Goal: Information Seeking & Learning: Learn about a topic

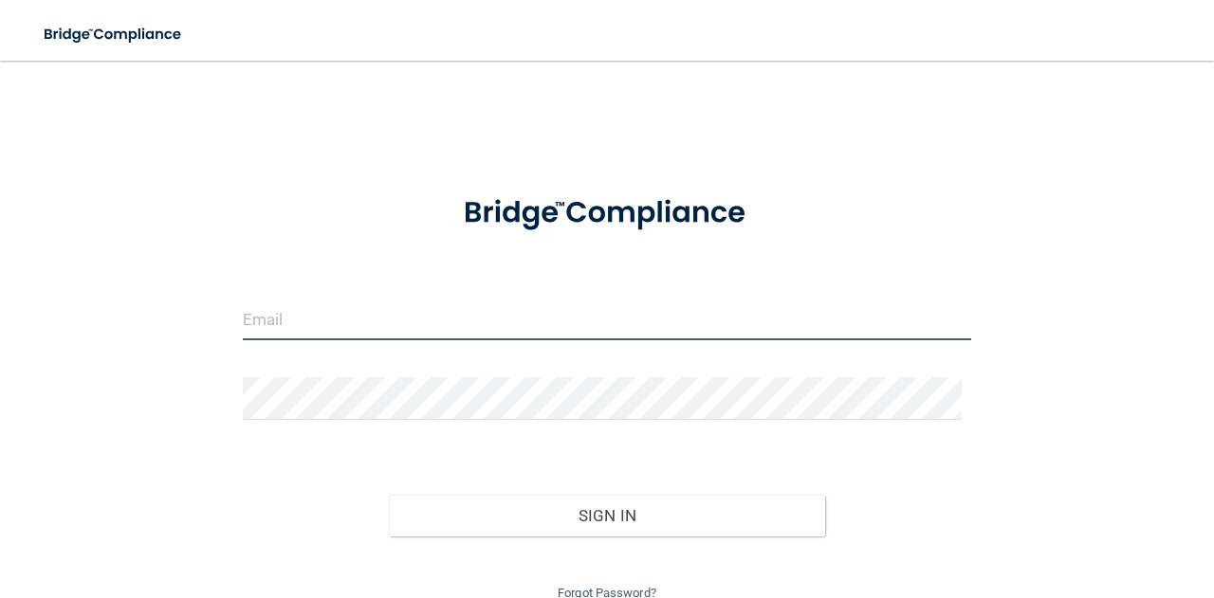
type input "haylrit18@gmail.com"
drag, startPoint x: 449, startPoint y: 327, endPoint x: 200, endPoint y: 329, distance: 248.5
click at [200, 329] on div "haylrit18@gmail.com Invalid email/password. You don't have permission to access…" at bounding box center [607, 342] width 1138 height 525
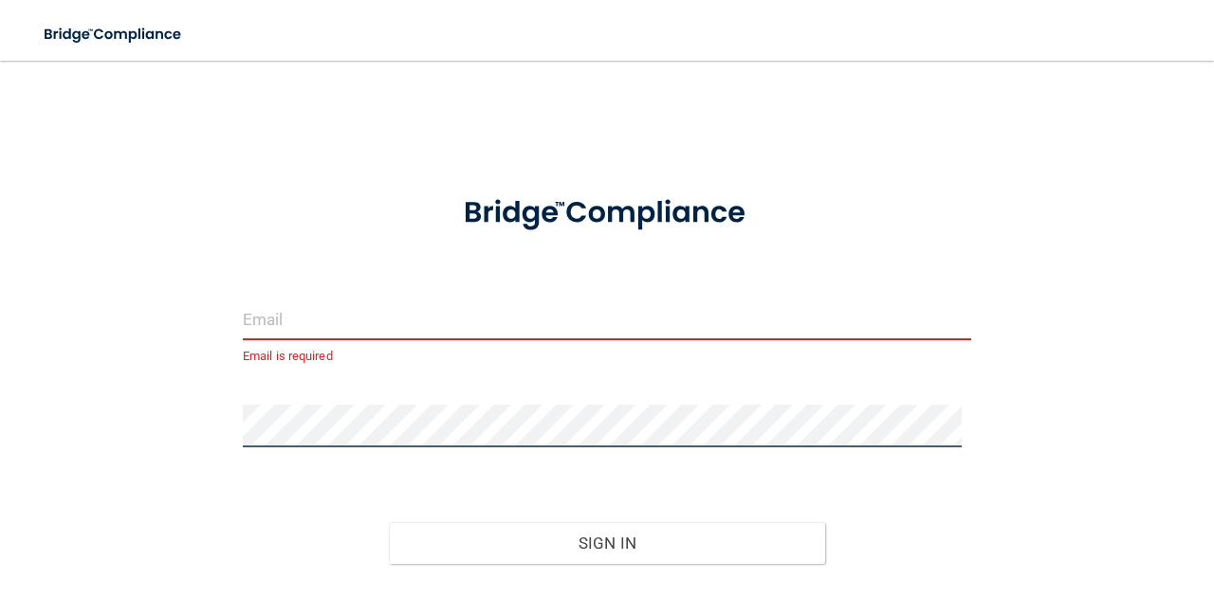
click at [154, 421] on div "Email is required Invalid email/password. You don't have permission to access t…" at bounding box center [607, 356] width 1138 height 553
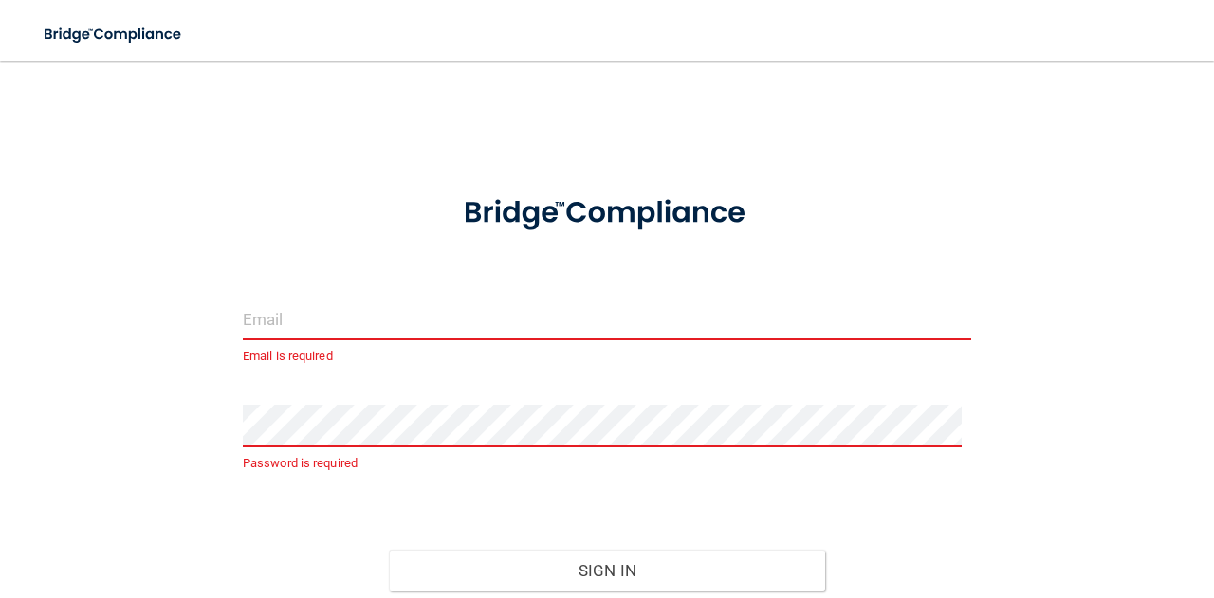
click at [255, 333] on input "email" at bounding box center [607, 319] width 728 height 43
click at [395, 330] on input "email" at bounding box center [607, 319] width 728 height 43
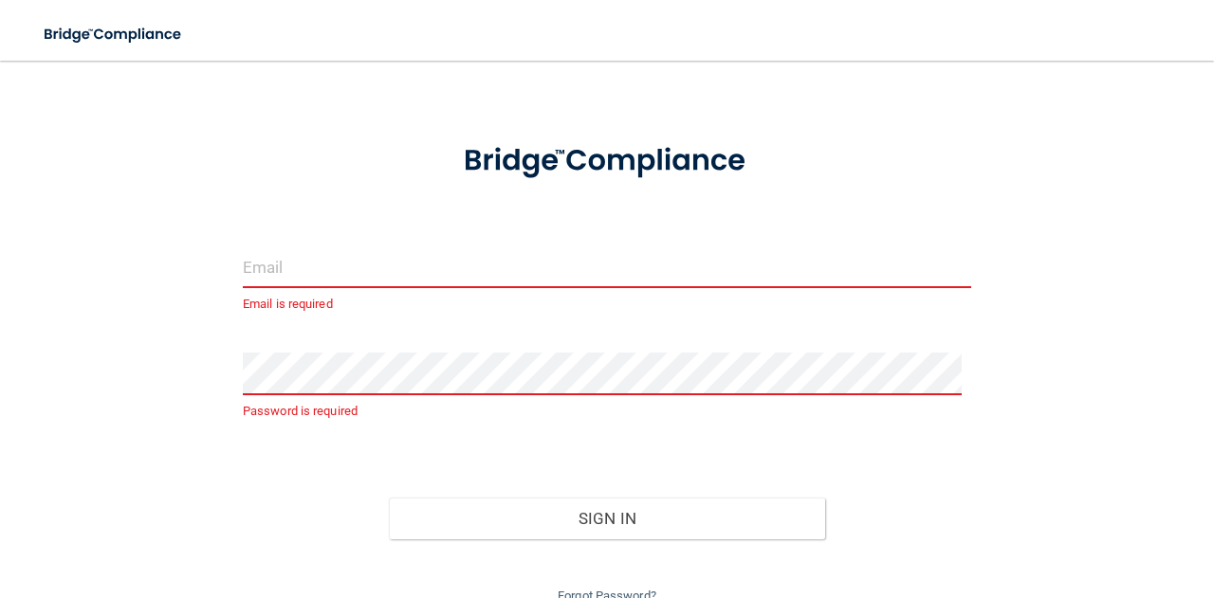
scroll to position [137, 0]
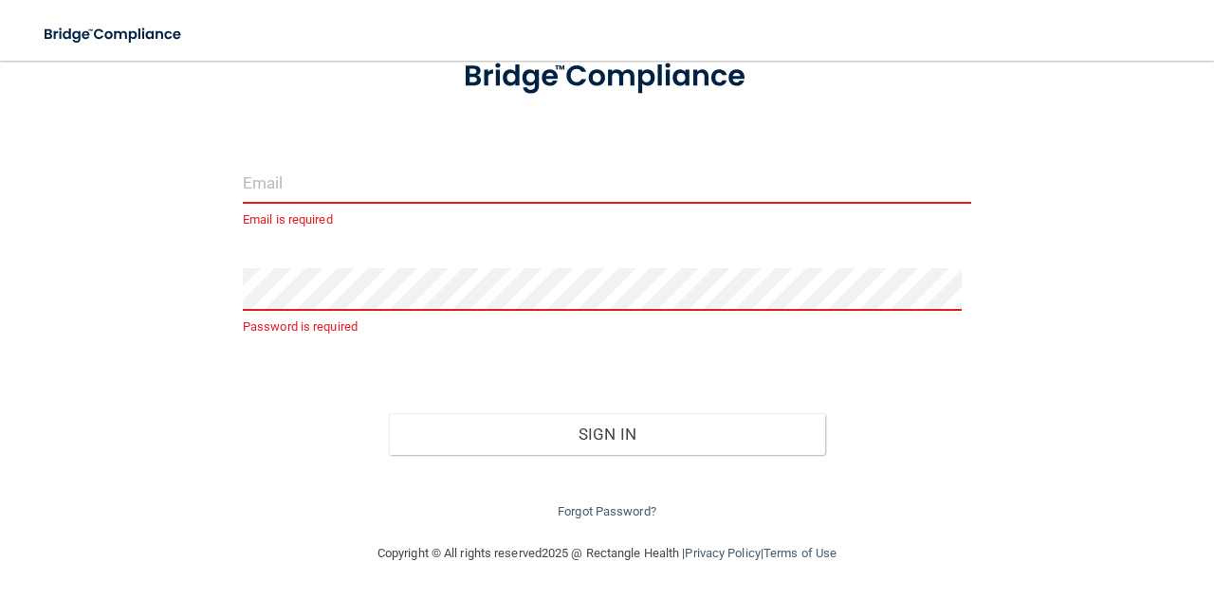
click at [615, 183] on input "email" at bounding box center [607, 182] width 728 height 43
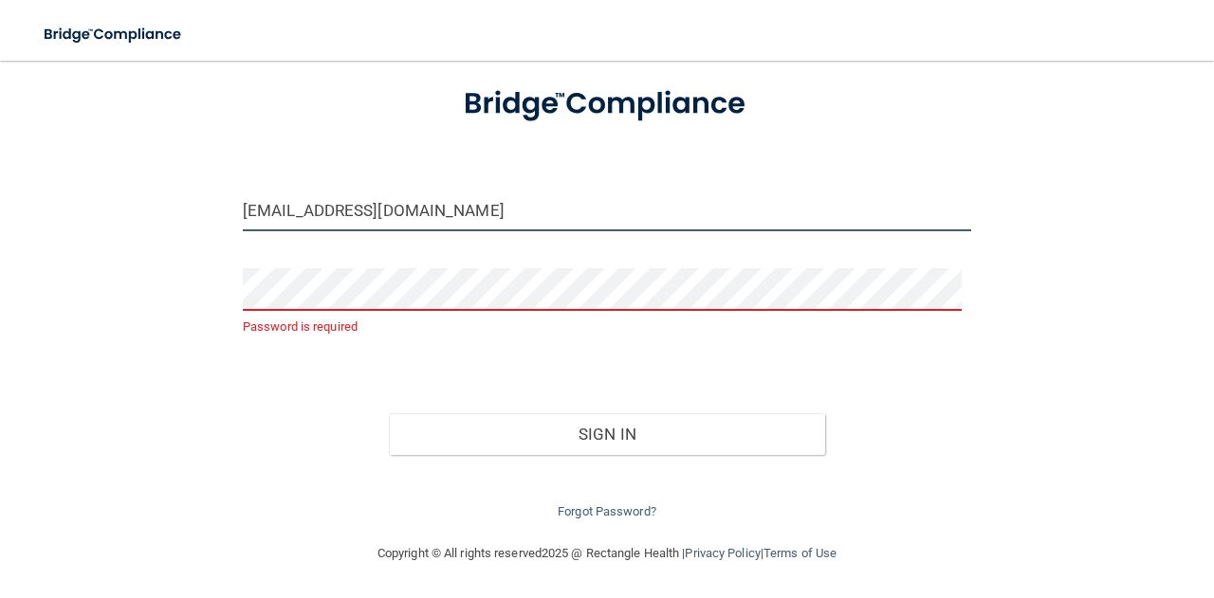
type input "[EMAIL_ADDRESS][DOMAIN_NAME]"
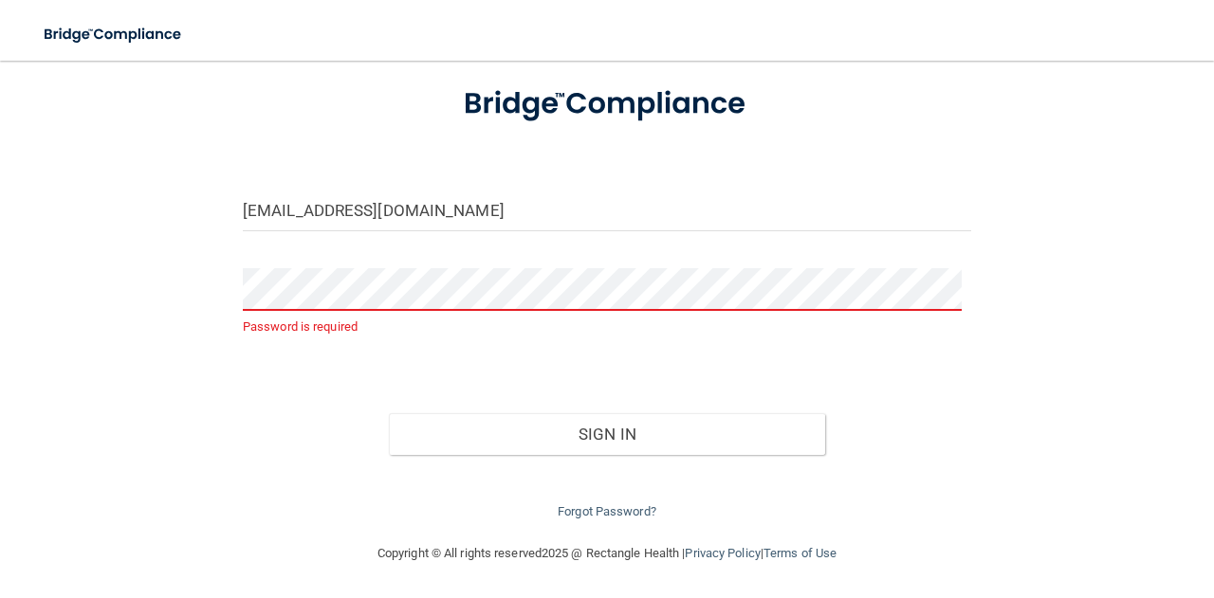
scroll to position [82, 0]
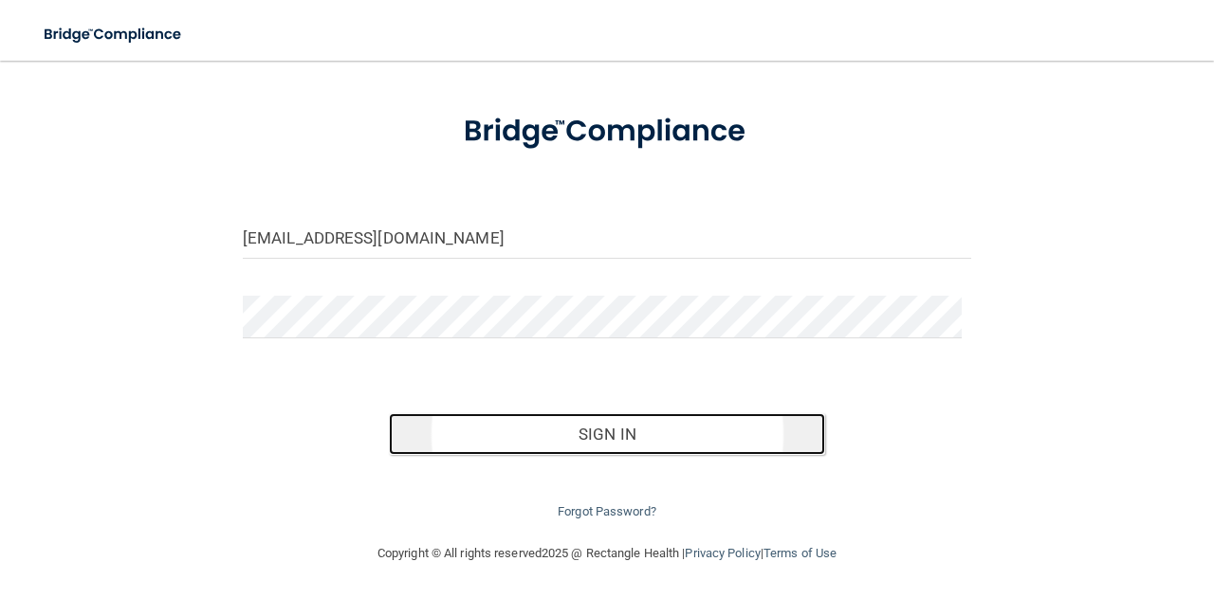
click at [617, 431] on button "Sign In" at bounding box center [607, 434] width 437 height 42
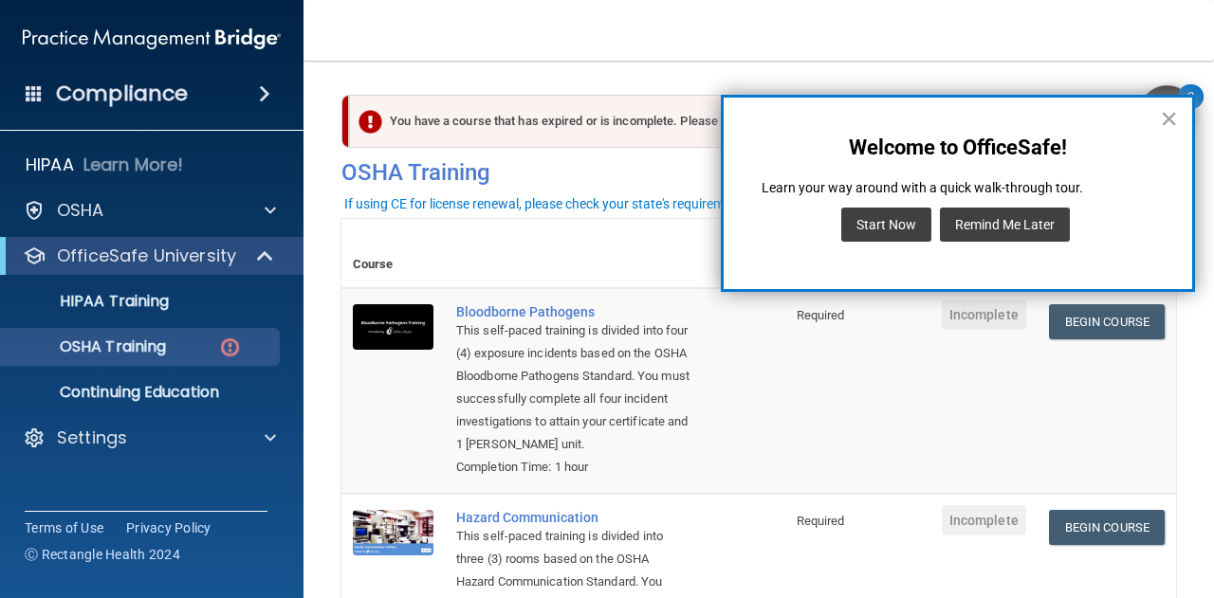
click at [1031, 214] on button "Remind Me Later" at bounding box center [1005, 225] width 130 height 34
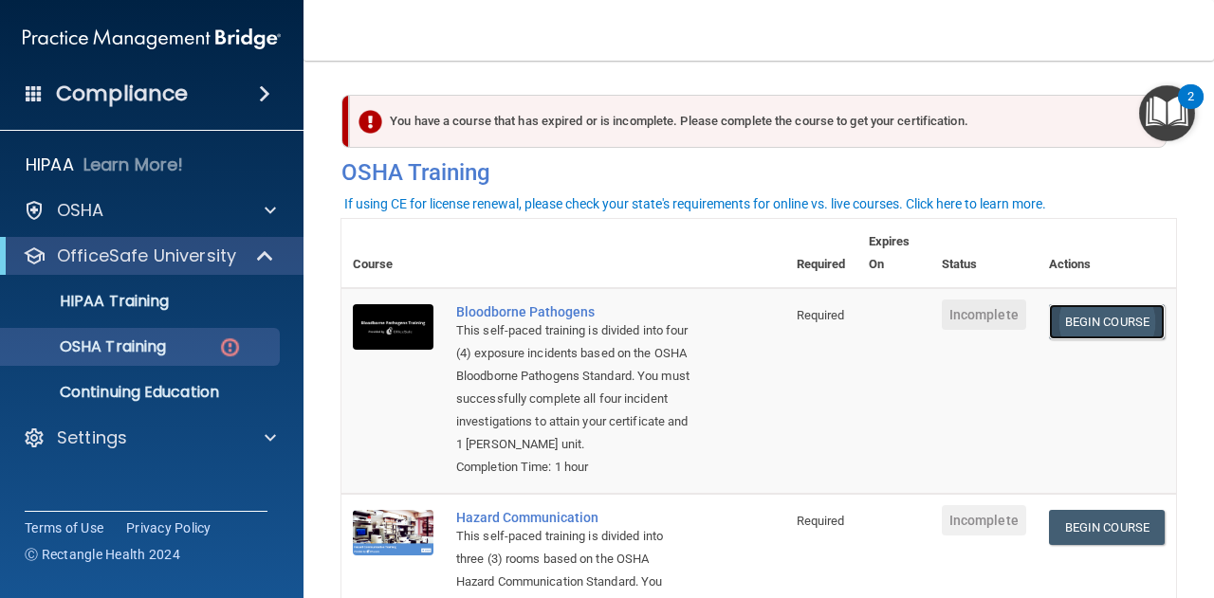
click at [1074, 315] on link "Begin Course" at bounding box center [1107, 321] width 116 height 35
click at [1106, 320] on link "Begin Course" at bounding box center [1107, 321] width 116 height 35
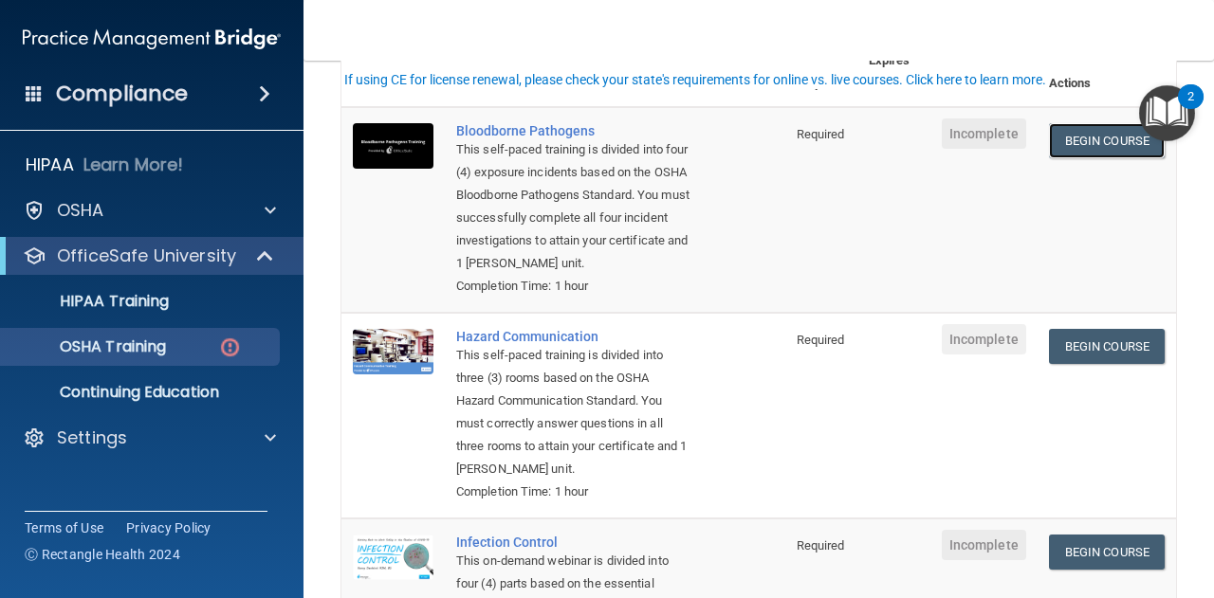
scroll to position [190, 0]
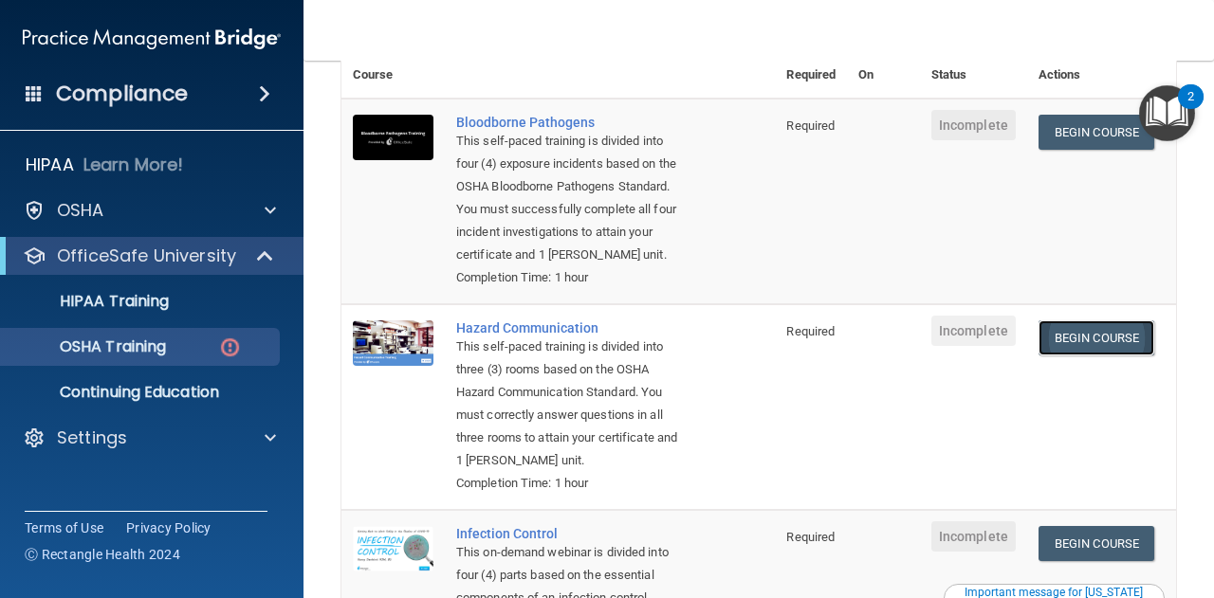
click at [1072, 356] on link "Begin Course" at bounding box center [1096, 338] width 116 height 35
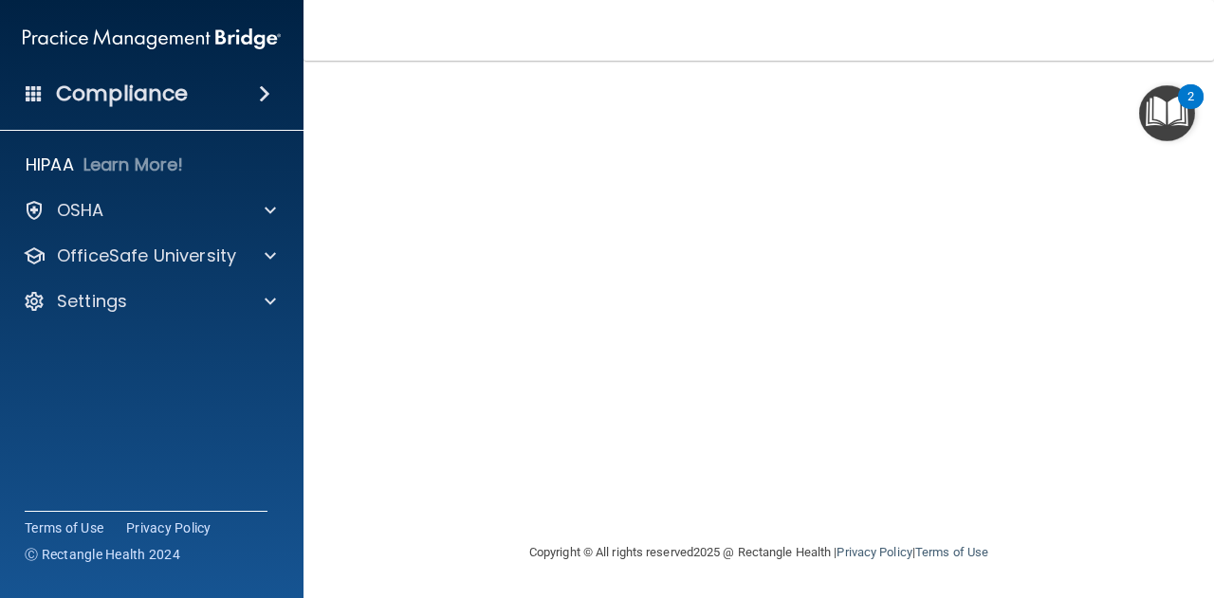
scroll to position [50, 0]
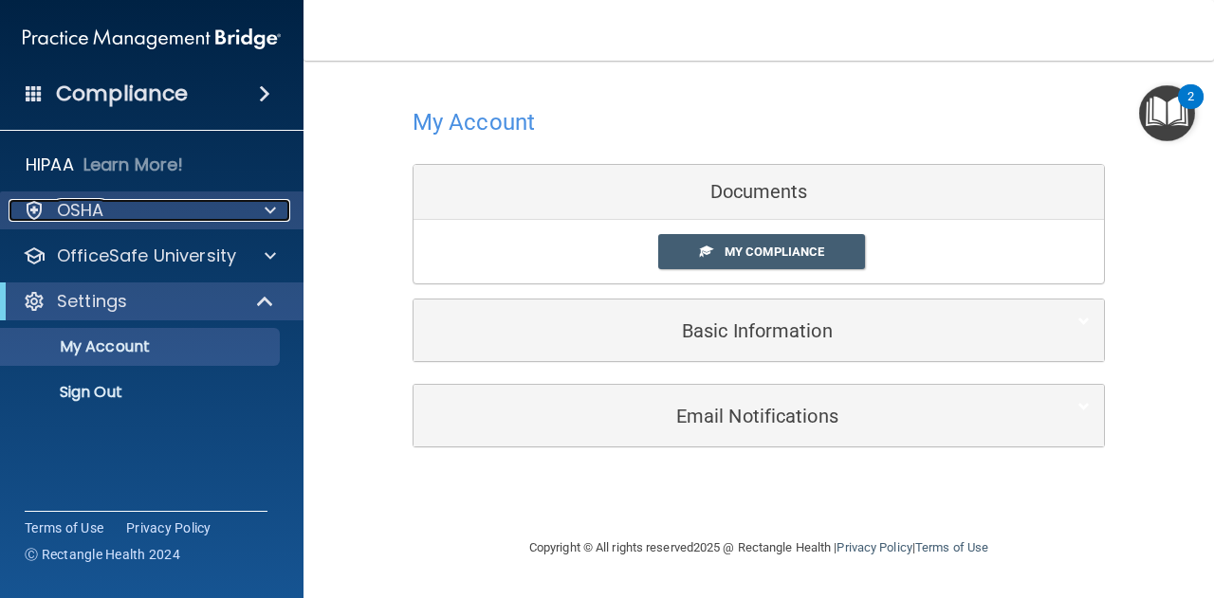
click at [134, 212] on div "OSHA" at bounding box center [126, 210] width 235 height 23
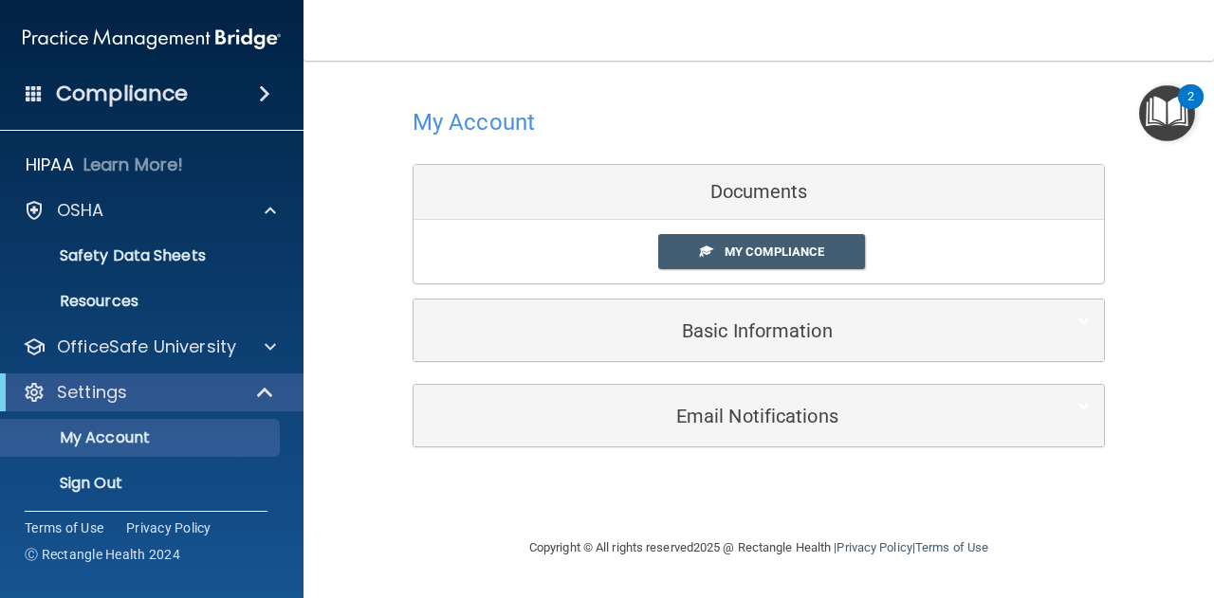
click at [283, 90] on div "Compliance" at bounding box center [151, 94] width 303 height 42
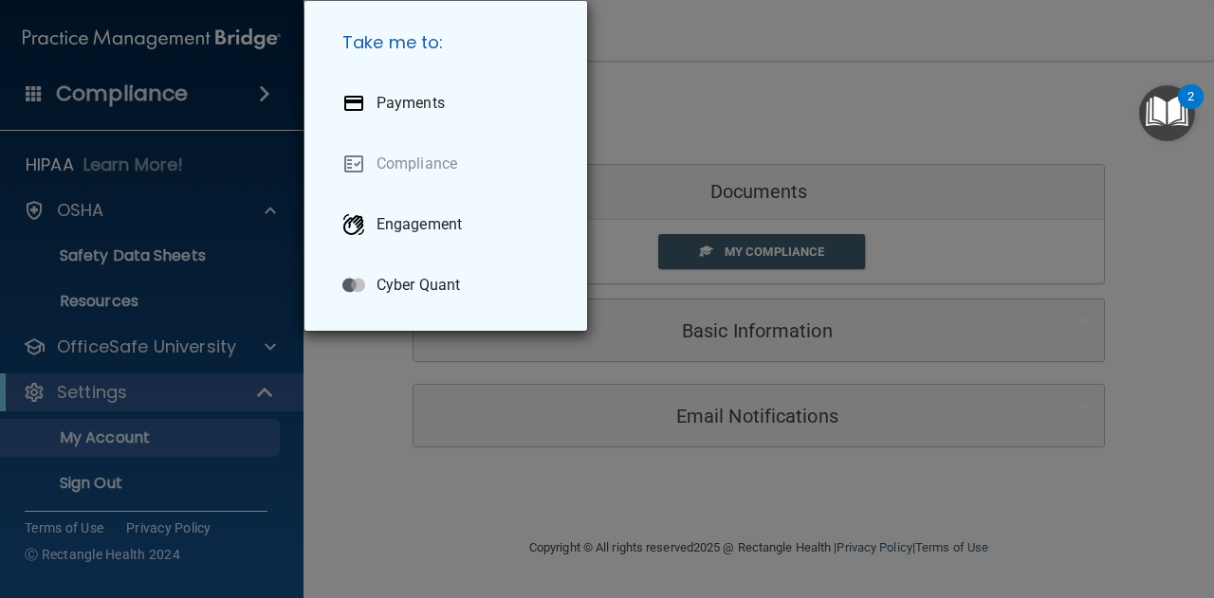
click at [270, 90] on div "Take me to: Payments Compliance Engagement Cyber Quant" at bounding box center [607, 299] width 1214 height 598
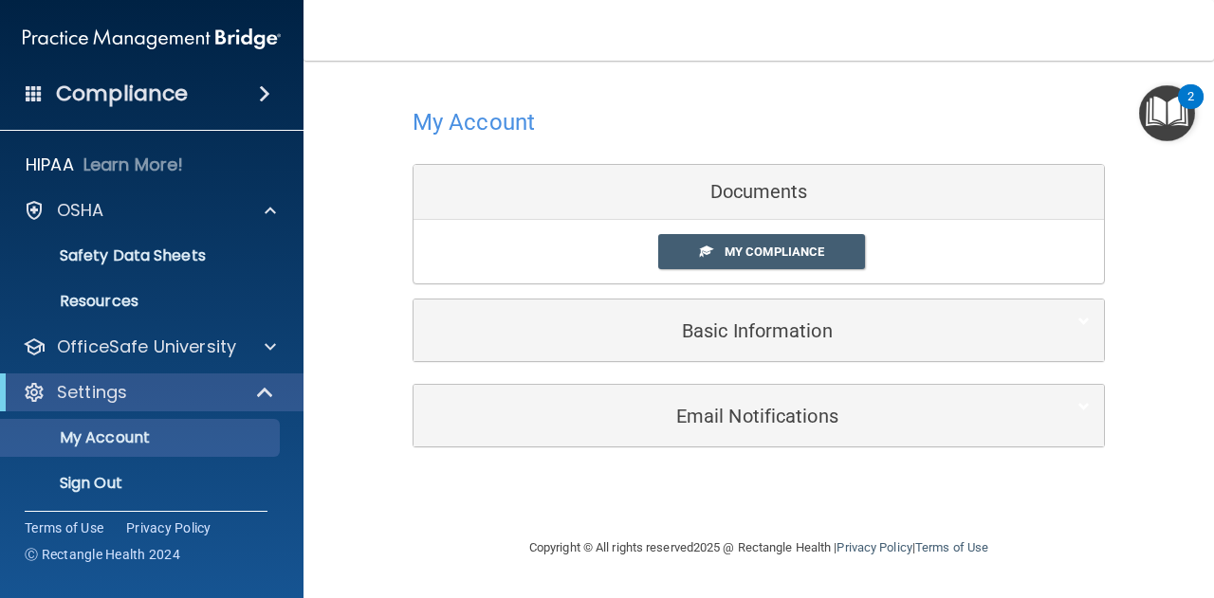
click at [259, 96] on span at bounding box center [264, 94] width 11 height 23
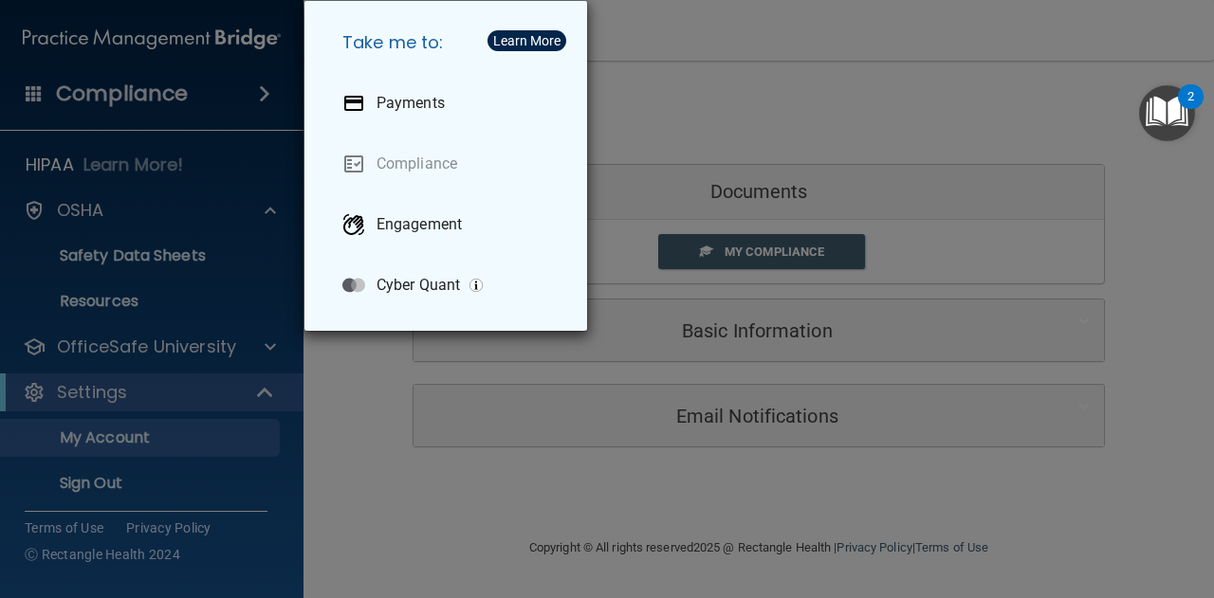
click at [923, 209] on div "Take me to: Payments Compliance Engagement Cyber Quant" at bounding box center [607, 299] width 1214 height 598
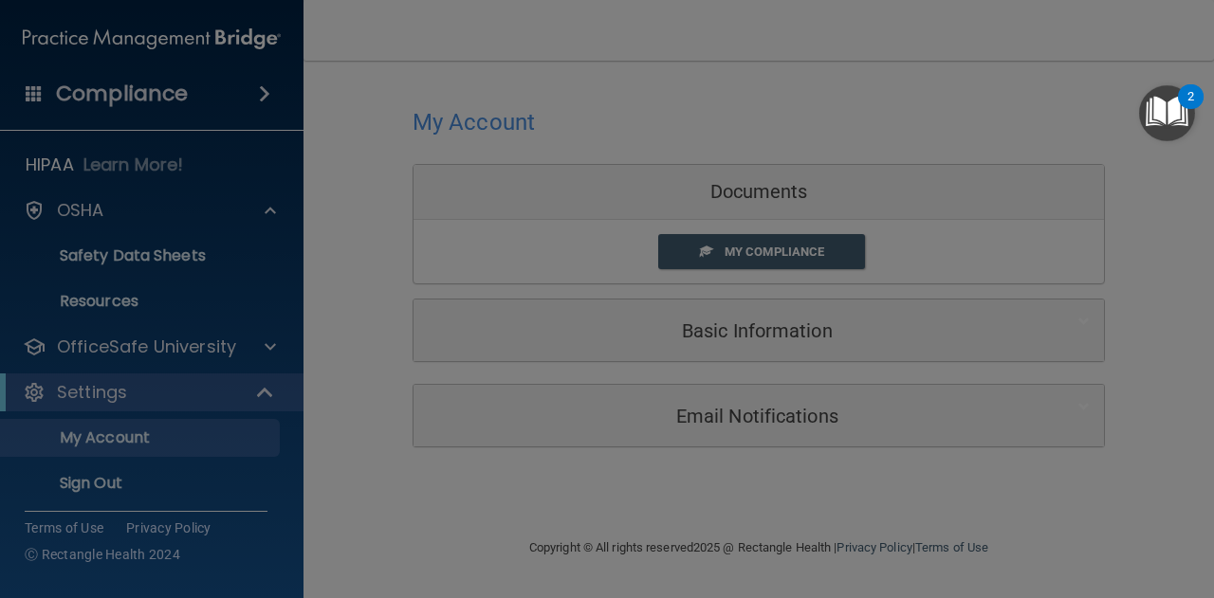
click at [777, 251] on div at bounding box center [607, 299] width 1214 height 598
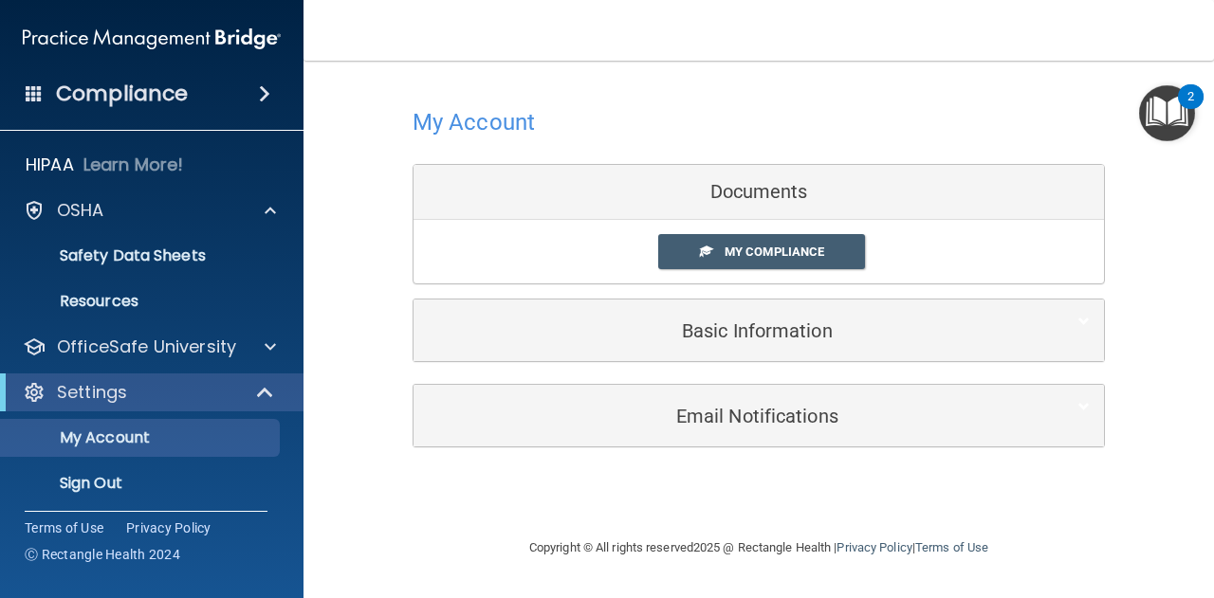
click at [777, 251] on span "My Compliance" at bounding box center [775, 252] width 100 height 14
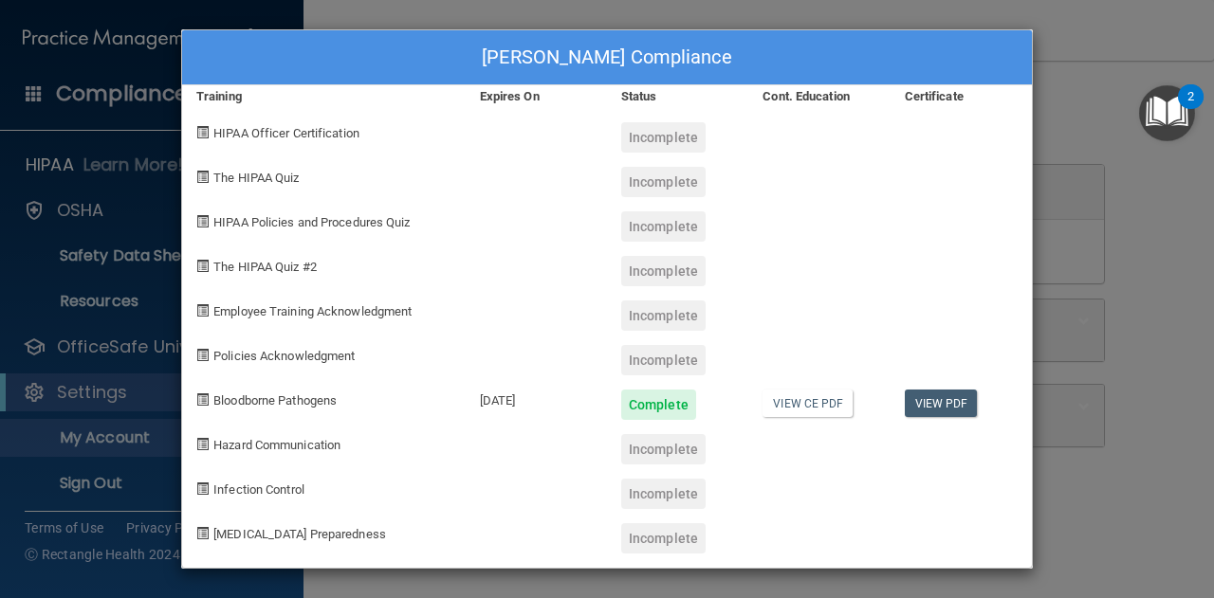
click at [1082, 41] on div "Sherry Mills's Compliance Training Expires On Status Cont. Education Certificat…" at bounding box center [607, 299] width 1214 height 598
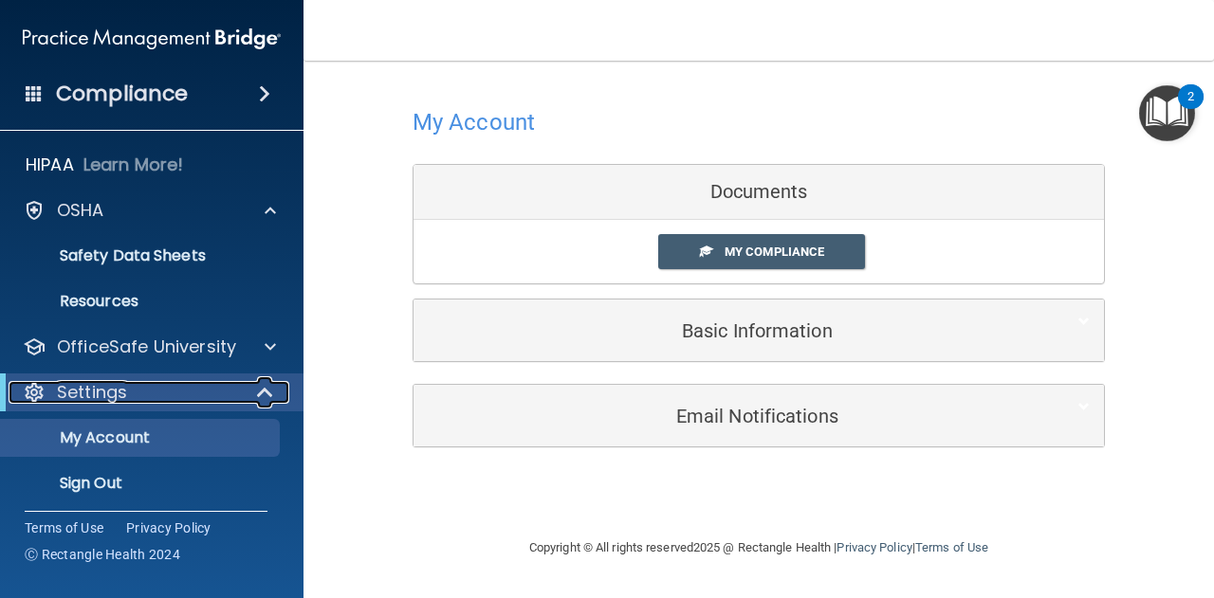
click at [171, 389] on div "Settings" at bounding box center [126, 392] width 234 height 23
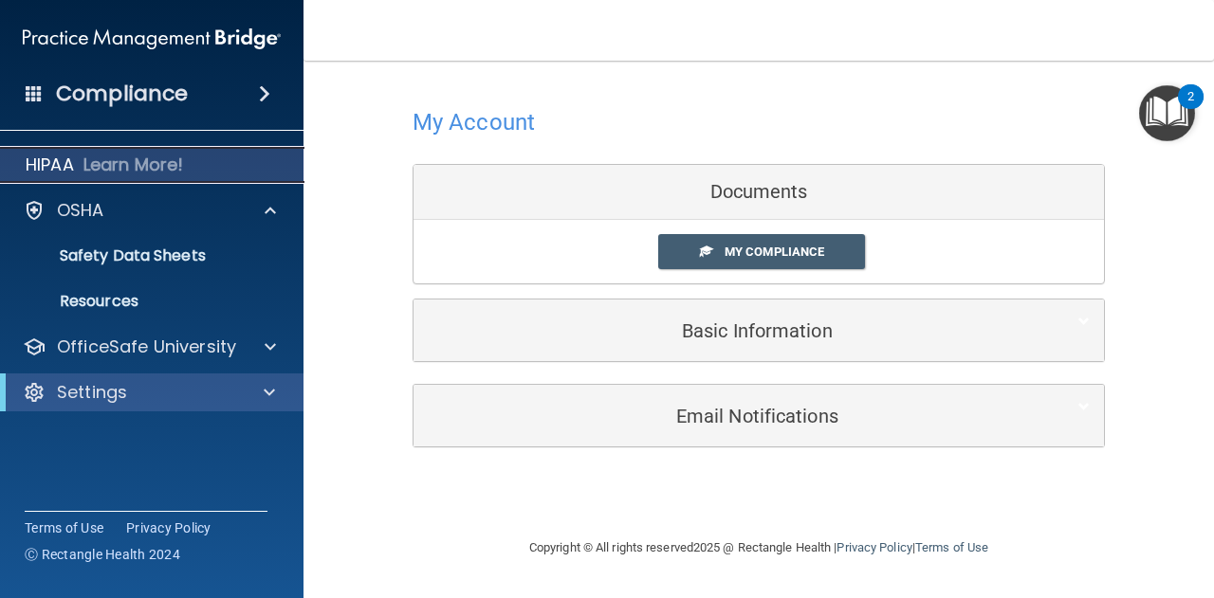
click at [151, 168] on p "Learn More!" at bounding box center [133, 165] width 101 height 23
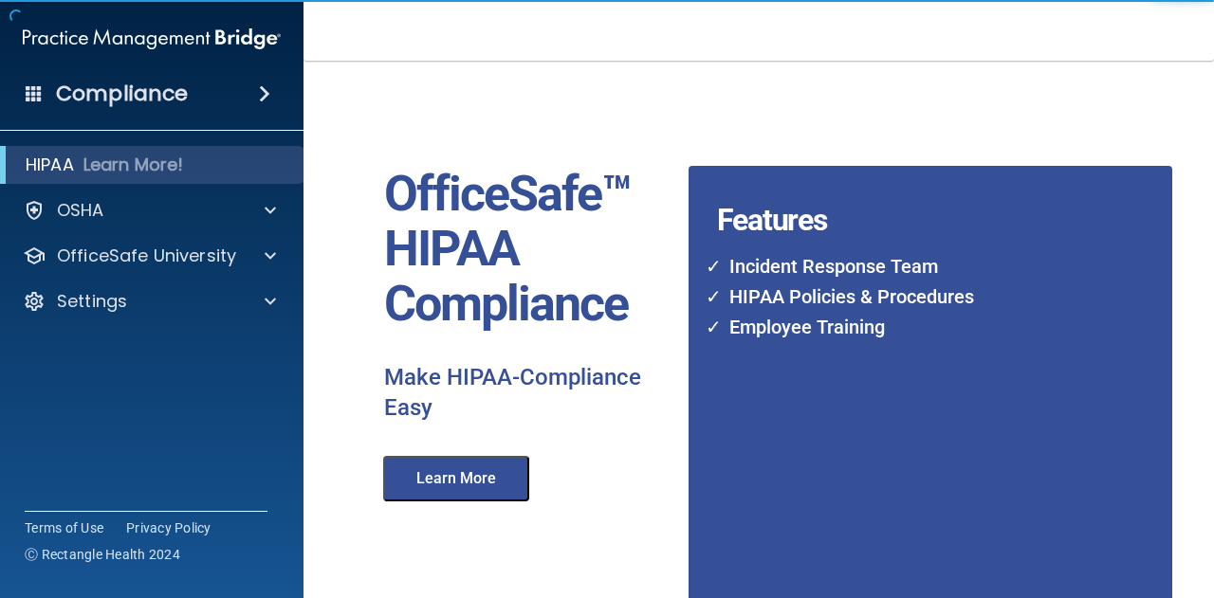
click at [165, 96] on h4 "Compliance" at bounding box center [122, 94] width 132 height 27
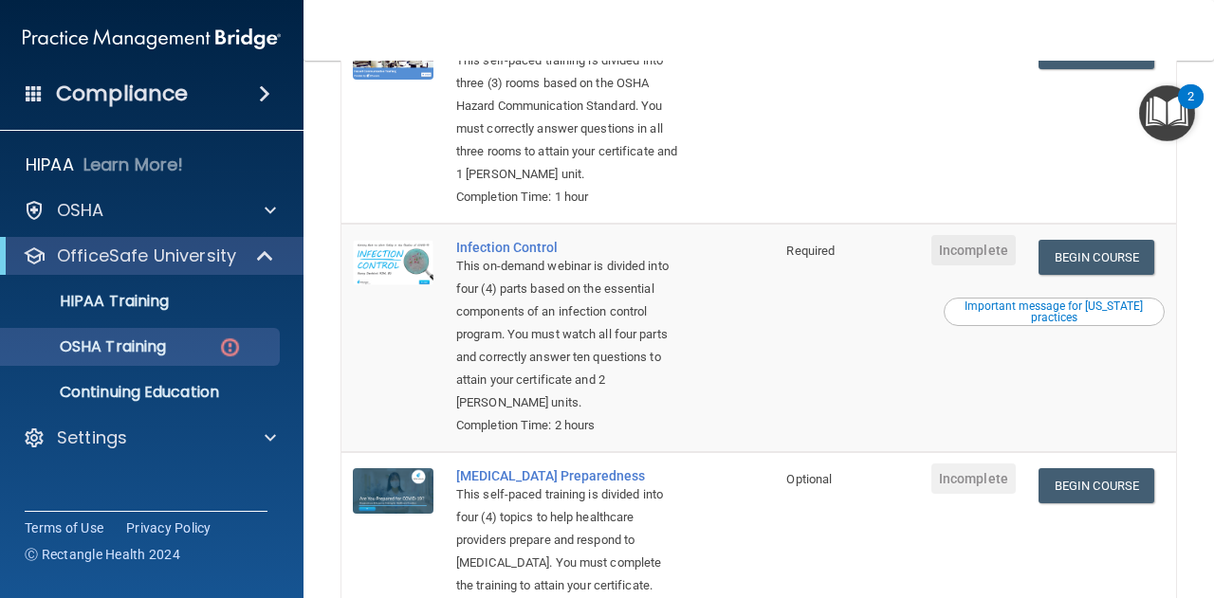
scroll to position [303, 0]
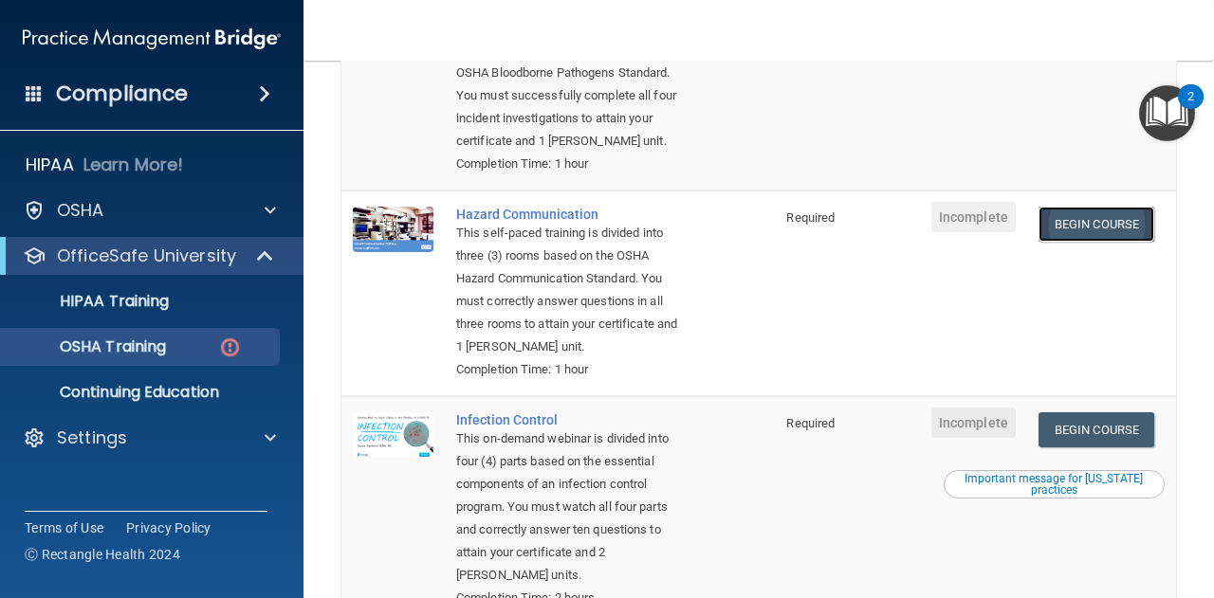
click at [1074, 214] on link "Begin Course" at bounding box center [1096, 224] width 116 height 35
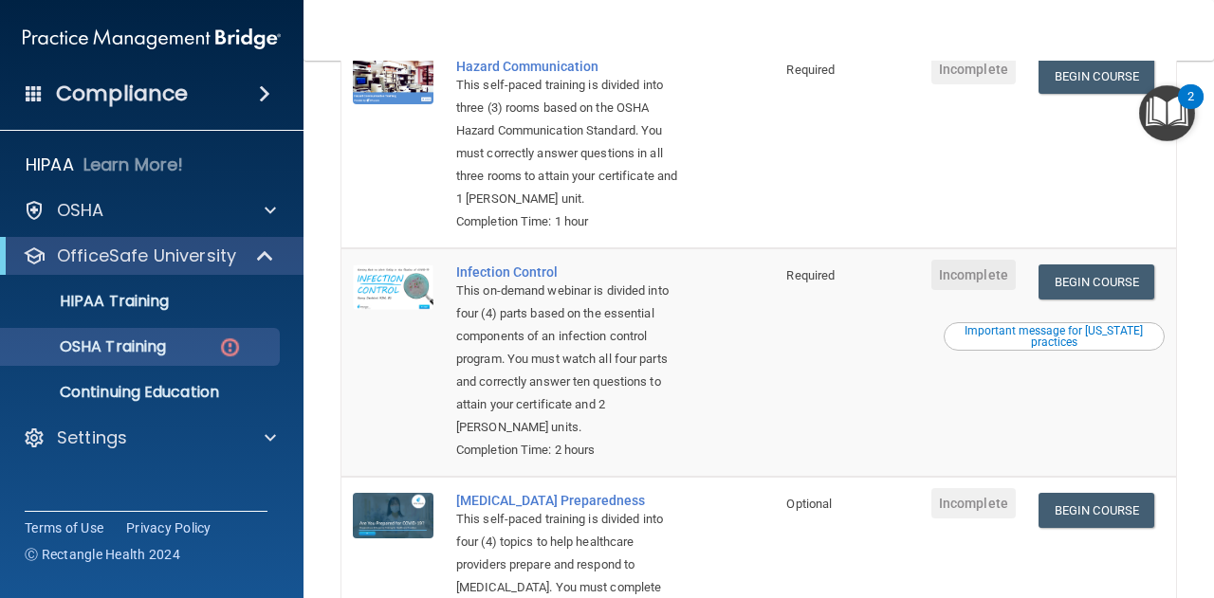
scroll to position [474, 0]
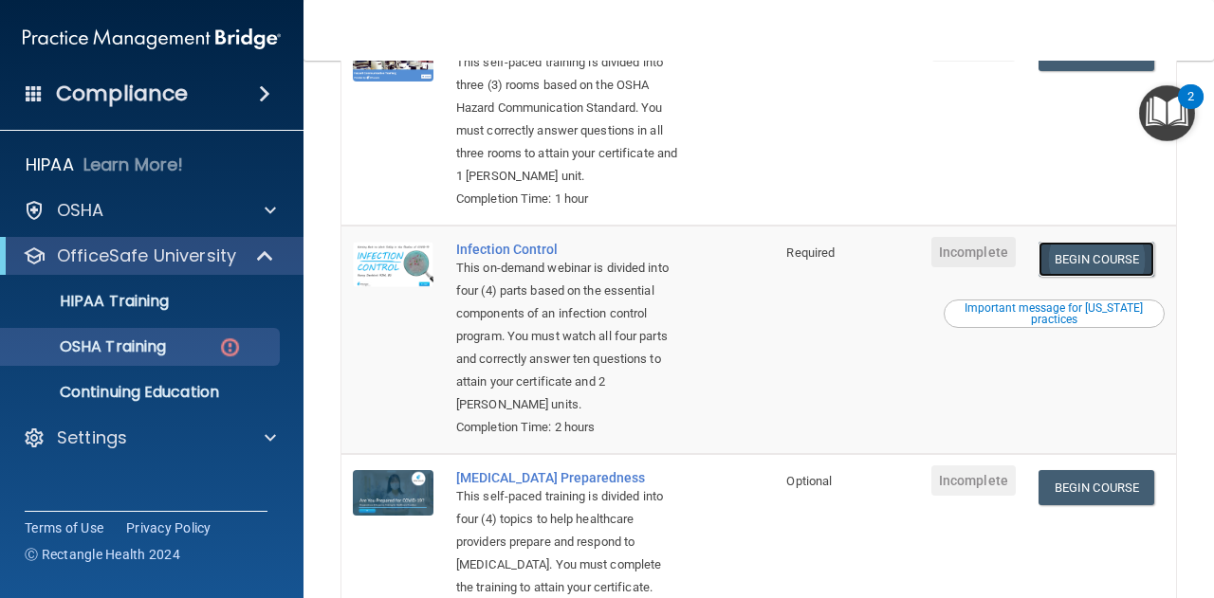
click at [1100, 277] on link "Begin Course" at bounding box center [1096, 259] width 116 height 35
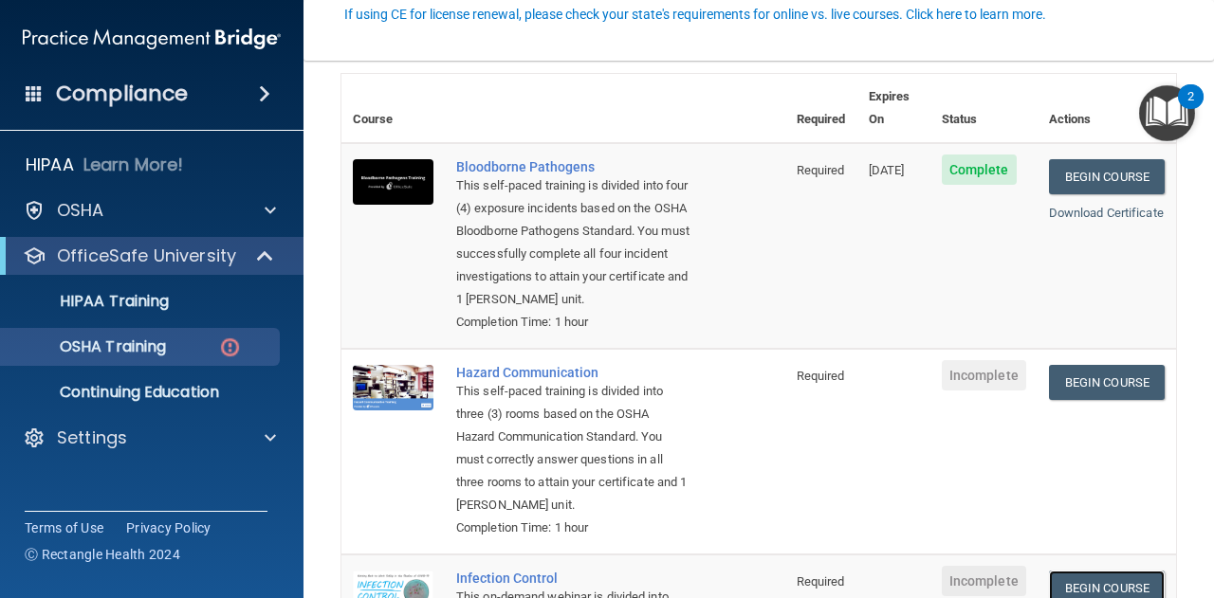
scroll to position [190, 0]
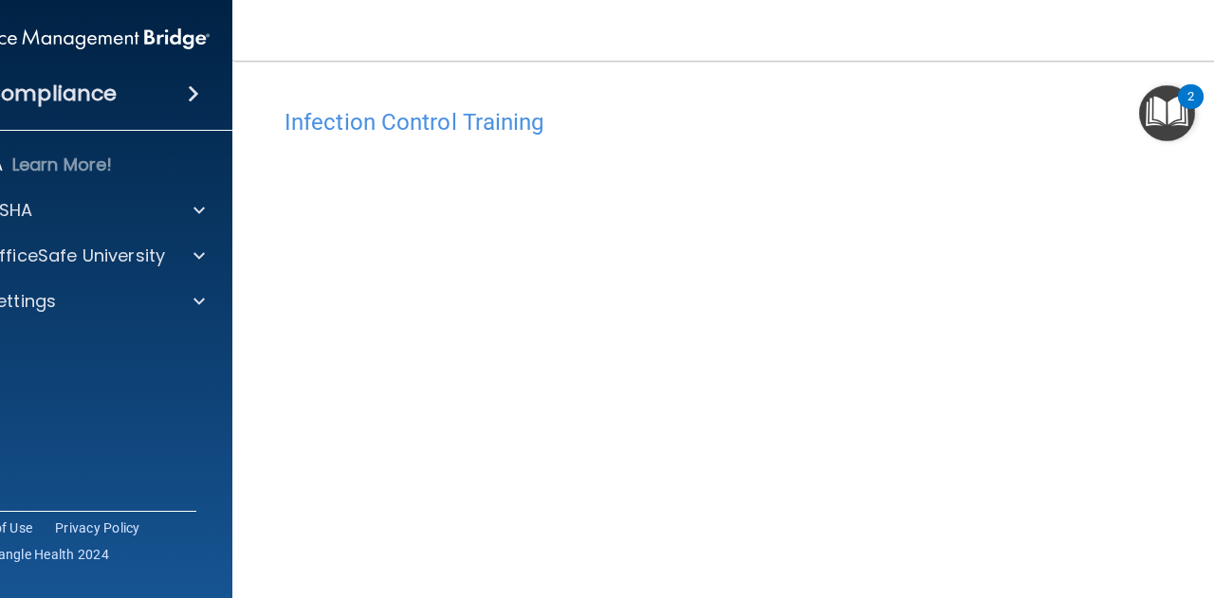
scroll to position [95, 0]
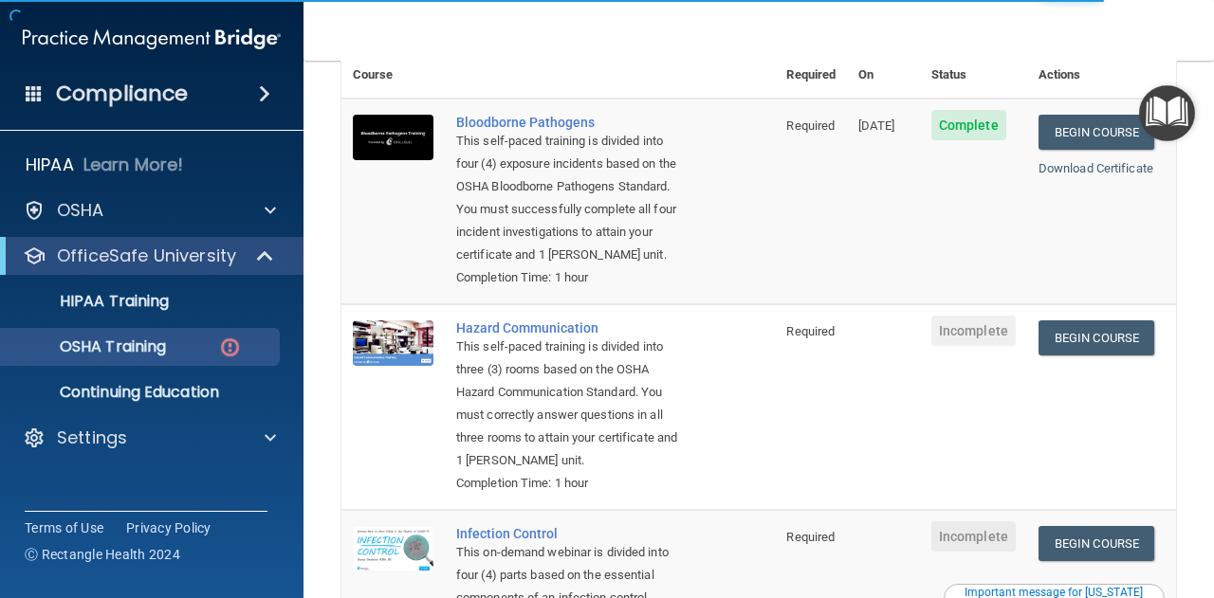
scroll to position [285, 0]
